Goal: Task Accomplishment & Management: Complete application form

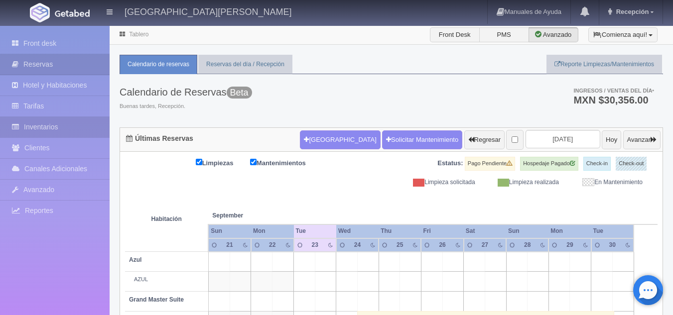
click at [63, 129] on link "Inventarios" at bounding box center [55, 127] width 110 height 20
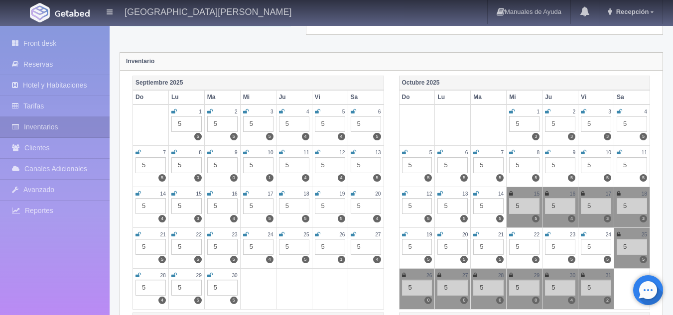
scroll to position [100, 0]
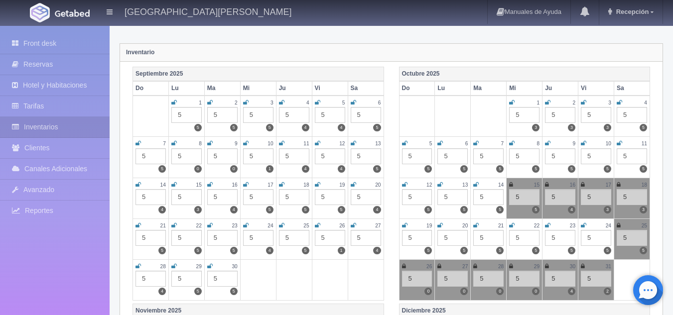
click at [402, 227] on icon at bounding box center [404, 226] width 5 height 6
click at [583, 184] on icon at bounding box center [583, 185] width 4 height 6
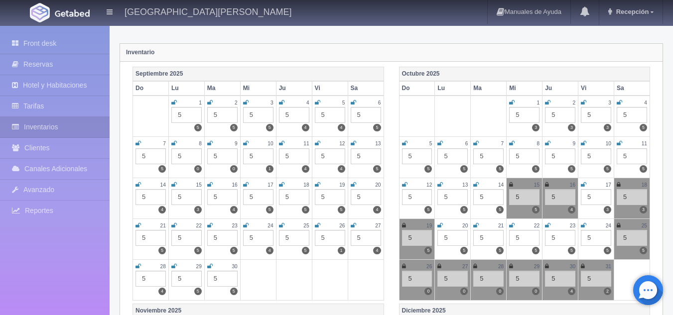
click at [583, 187] on icon at bounding box center [583, 185] width 5 height 6
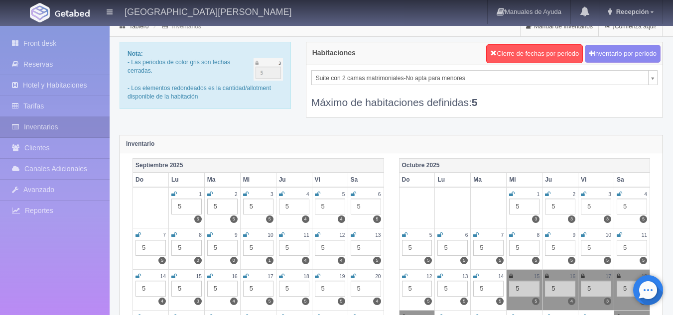
scroll to position [0, 0]
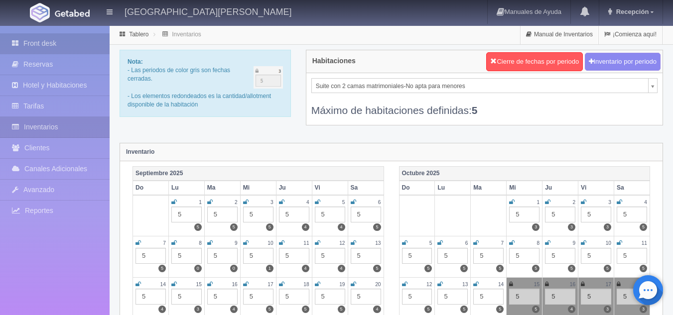
click at [62, 45] on link "Front desk" at bounding box center [55, 43] width 110 height 20
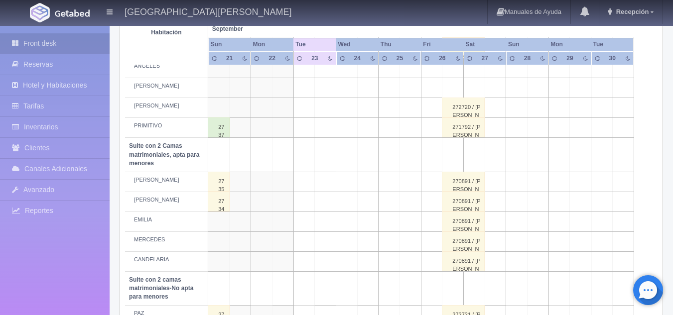
scroll to position [470, 0]
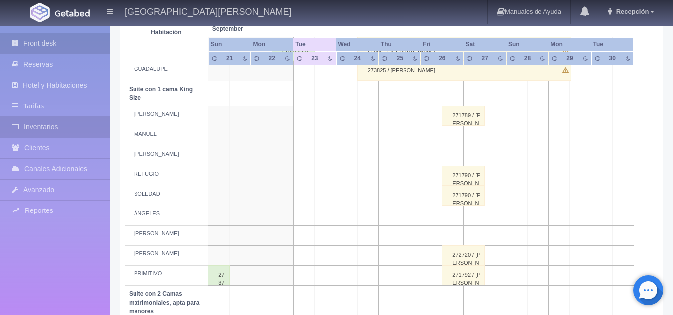
click at [35, 128] on link "Inventarios" at bounding box center [55, 127] width 110 height 20
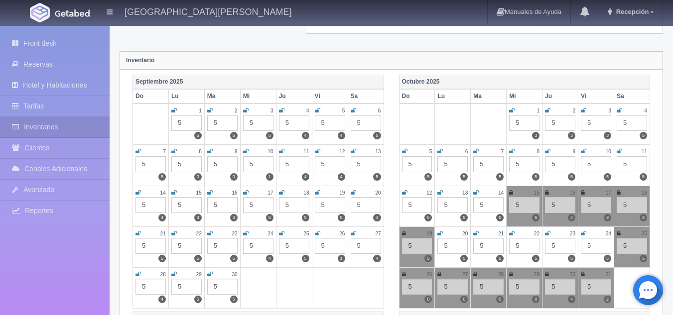
scroll to position [100, 0]
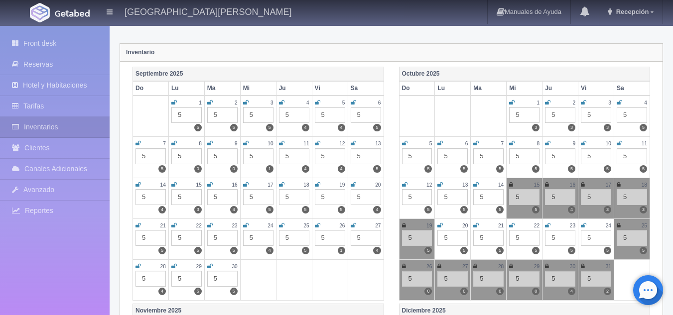
click at [582, 185] on icon at bounding box center [583, 185] width 4 height 6
click at [618, 185] on icon at bounding box center [619, 185] width 4 height 6
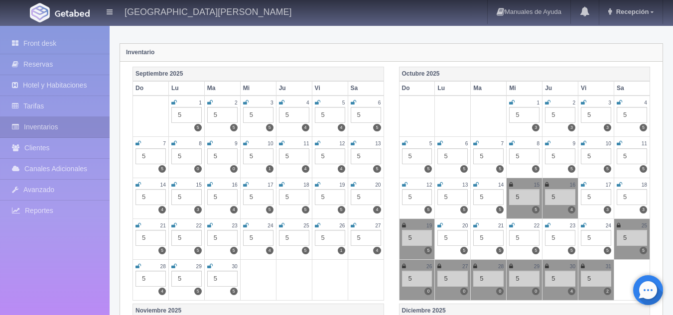
click at [404, 227] on icon at bounding box center [404, 226] width 4 height 6
click at [56, 54] on li "Front desk" at bounding box center [55, 43] width 110 height 21
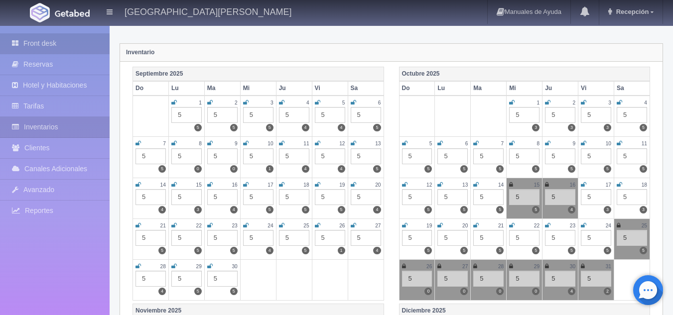
click at [62, 49] on link "Front desk" at bounding box center [55, 43] width 110 height 20
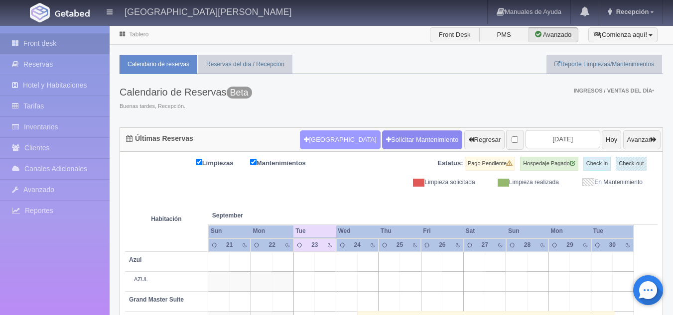
click at [327, 139] on button "[GEOGRAPHIC_DATA]" at bounding box center [340, 139] width 80 height 19
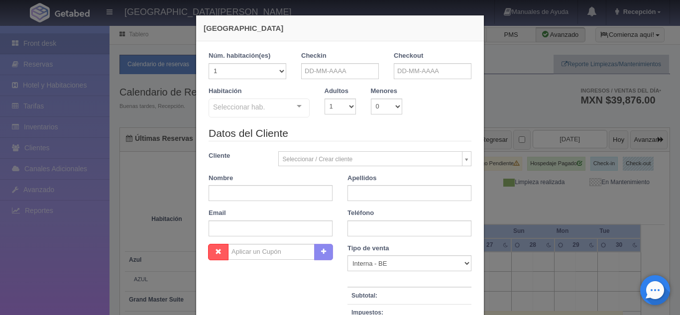
checkbox input "false"
click at [340, 69] on input "text" at bounding box center [340, 71] width 78 height 16
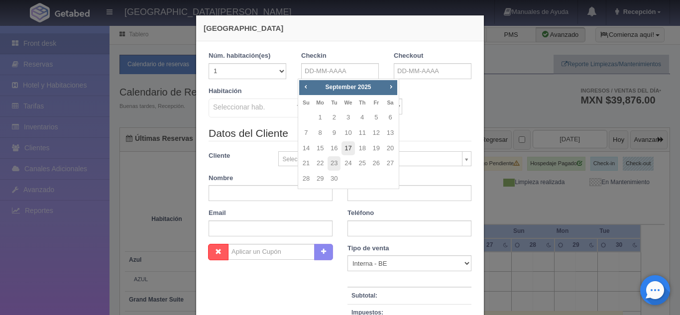
click at [347, 144] on link "17" at bounding box center [348, 148] width 13 height 14
type input "17-09-2025"
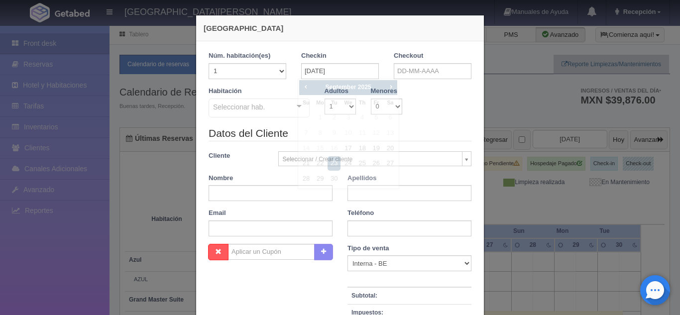
checkbox input "false"
click at [415, 73] on input "text" at bounding box center [433, 71] width 78 height 16
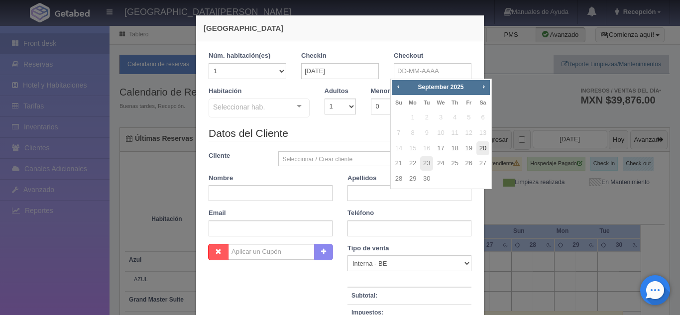
click at [483, 150] on link "20" at bounding box center [483, 148] width 13 height 14
type input "20-09-2025"
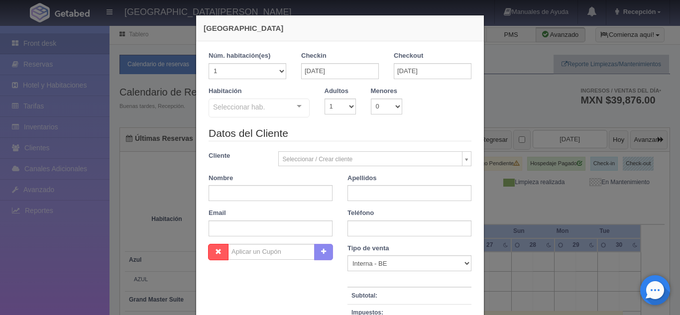
checkbox input "false"
click at [349, 105] on select "1 2 3 4 5 6 7 8 9 10" at bounding box center [340, 107] width 31 height 16
select select "2"
click at [325, 99] on select "1 2 3 4 5 6 7 8 9 10" at bounding box center [340, 107] width 31 height 16
click at [291, 104] on div "Seleccionar hab. Suite con 2 camas matrimoniales-No apta para menores Suite con…" at bounding box center [259, 109] width 101 height 20
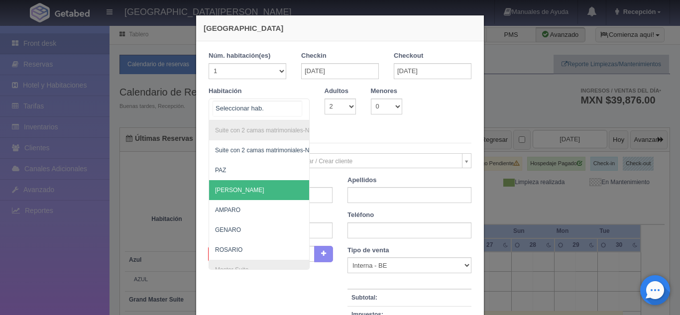
click at [226, 191] on span "[PERSON_NAME]" at bounding box center [239, 190] width 49 height 7
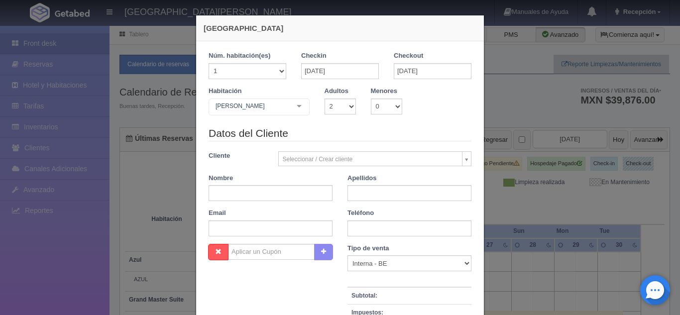
checkbox input "false"
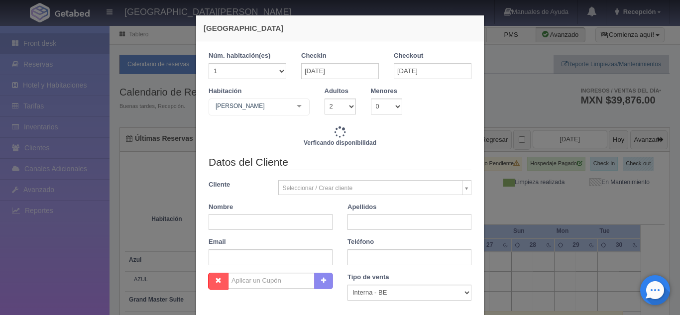
type input "12480.00"
checkbox input "false"
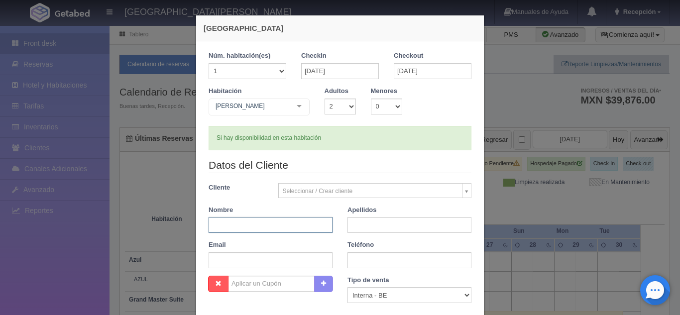
click at [271, 225] on input "text" at bounding box center [271, 225] width 124 height 16
type input "Sthephanne"
drag, startPoint x: 271, startPoint y: 226, endPoint x: 210, endPoint y: 220, distance: 61.6
click at [210, 220] on input "Sthephanne" at bounding box center [271, 225] width 124 height 16
type input "STHEPHANNE"
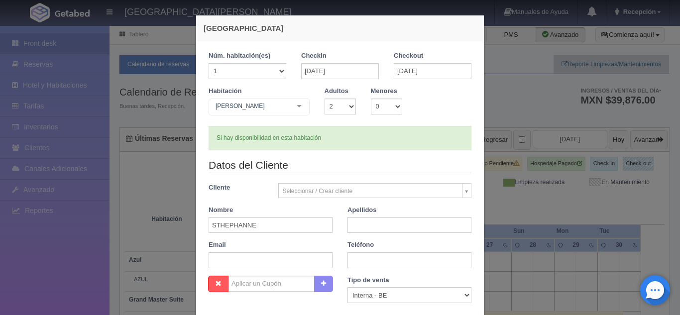
click at [364, 215] on div "Apellidos" at bounding box center [409, 220] width 139 height 28
click at [367, 224] on input "text" at bounding box center [410, 225] width 124 height 16
type input "FELICIANO"
click at [390, 261] on input "text" at bounding box center [410, 261] width 124 height 16
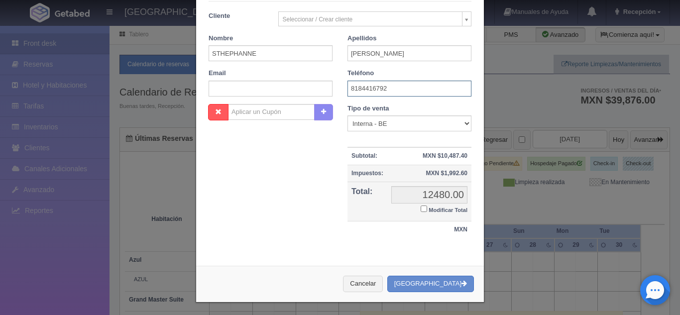
scroll to position [174, 0]
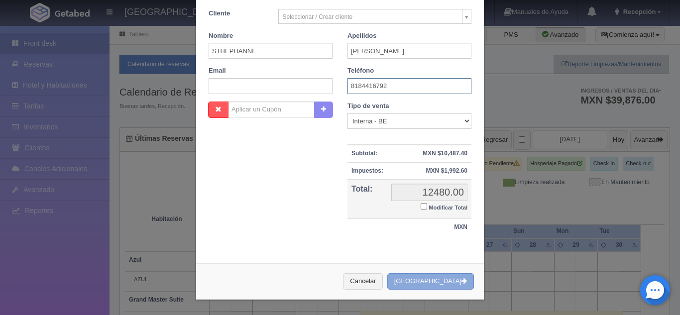
type input "8184416792"
click at [442, 276] on button "[GEOGRAPHIC_DATA]" at bounding box center [431, 281] width 87 height 16
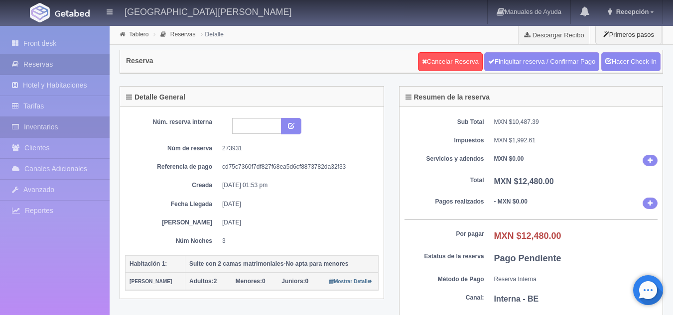
click at [66, 122] on link "Inventarios" at bounding box center [55, 127] width 110 height 20
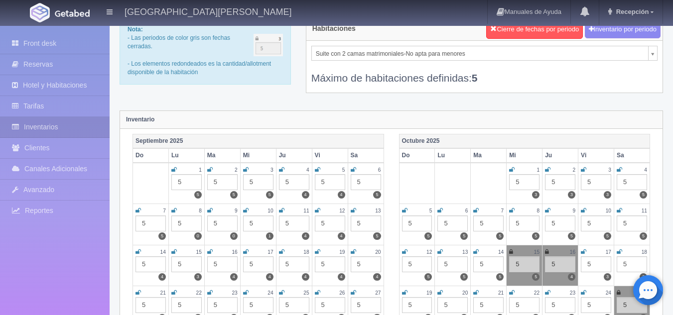
scroll to position [50, 0]
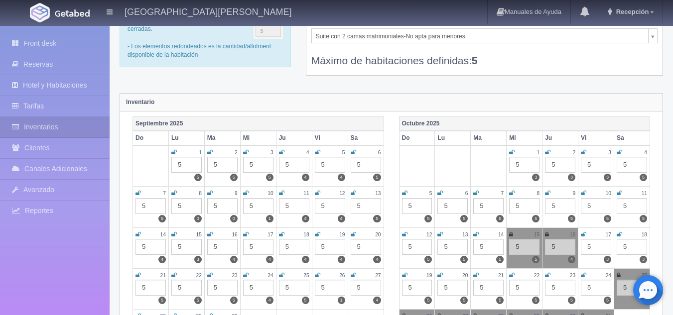
click at [582, 235] on icon at bounding box center [583, 235] width 5 height 6
click at [621, 233] on icon at bounding box center [619, 235] width 5 height 6
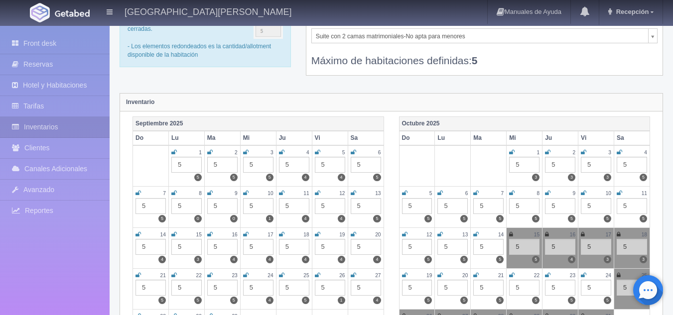
click at [403, 276] on icon at bounding box center [404, 275] width 5 height 6
click at [404, 272] on icon at bounding box center [404, 275] width 4 height 6
click at [71, 41] on link "Front desk" at bounding box center [55, 43] width 110 height 20
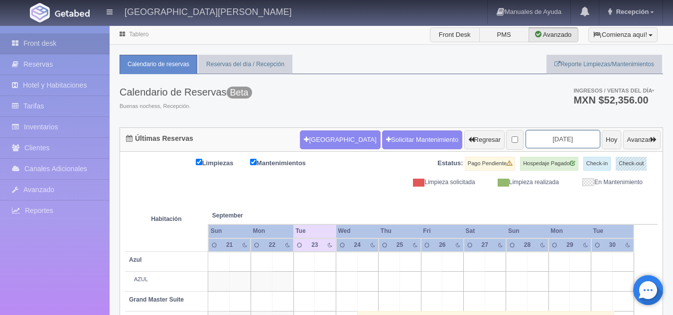
click at [546, 139] on input "2025-09-23" at bounding box center [562, 139] width 75 height 18
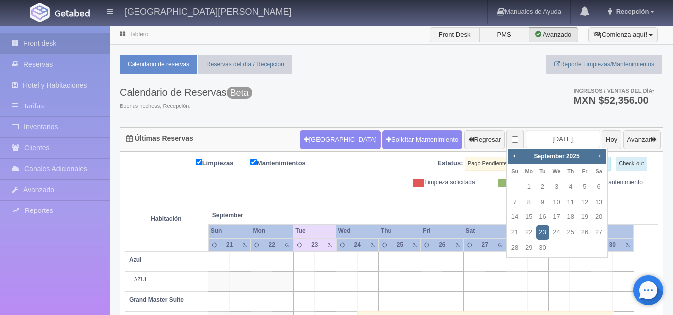
click at [599, 154] on span "Next" at bounding box center [599, 156] width 8 height 8
click at [560, 202] on link "8" at bounding box center [556, 202] width 13 height 14
type input "[DATE]"
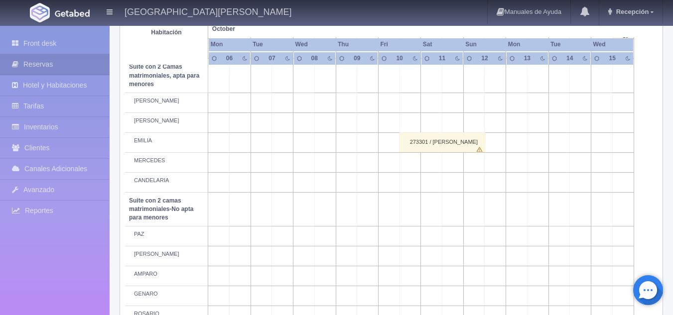
scroll to position [697, 0]
